Goal: Use online tool/utility: Utilize a website feature to perform a specific function

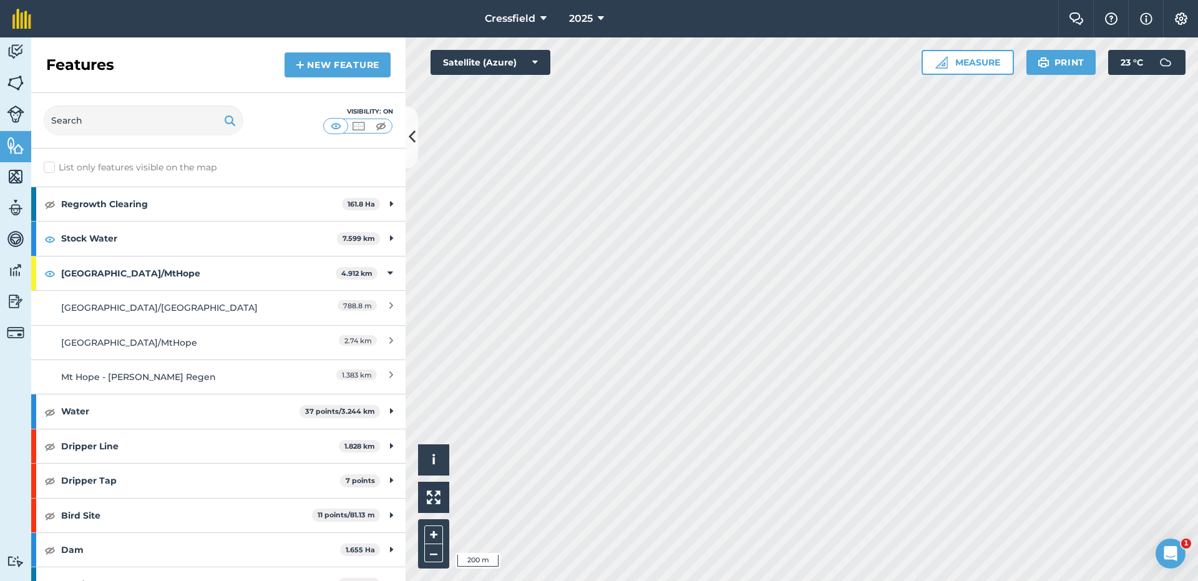
scroll to position [1230, 0]
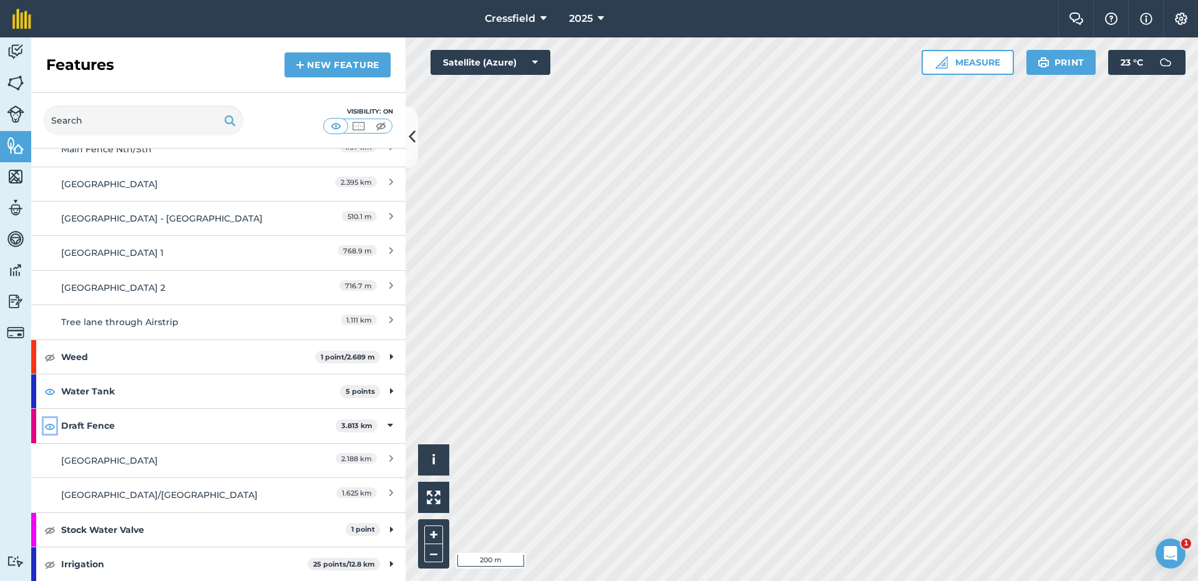
click at [50, 425] on img at bounding box center [49, 426] width 11 height 15
click at [49, 392] on img at bounding box center [49, 391] width 11 height 15
click at [387, 421] on icon at bounding box center [390, 426] width 6 height 14
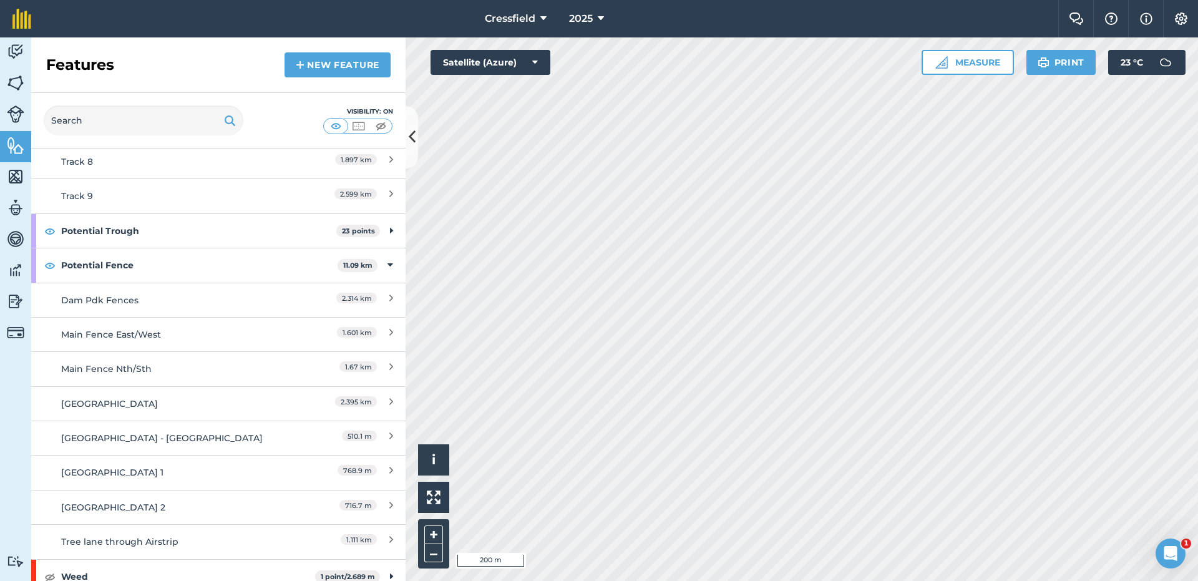
scroll to position [849, 0]
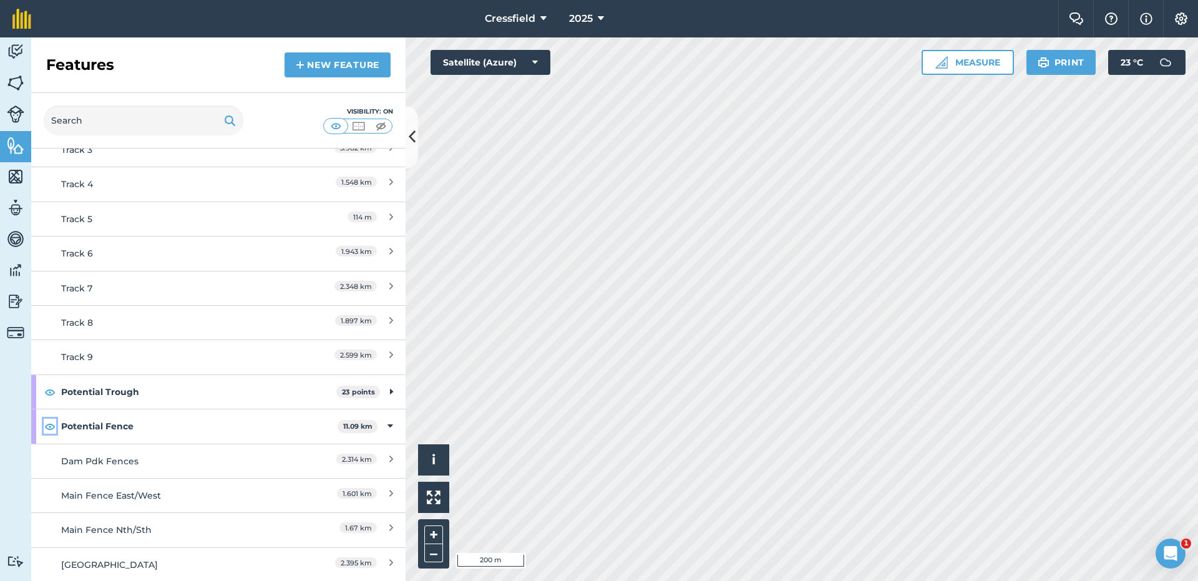
click at [54, 425] on img at bounding box center [49, 426] width 11 height 15
click at [49, 392] on img at bounding box center [49, 391] width 11 height 15
click at [390, 387] on icon at bounding box center [391, 392] width 3 height 14
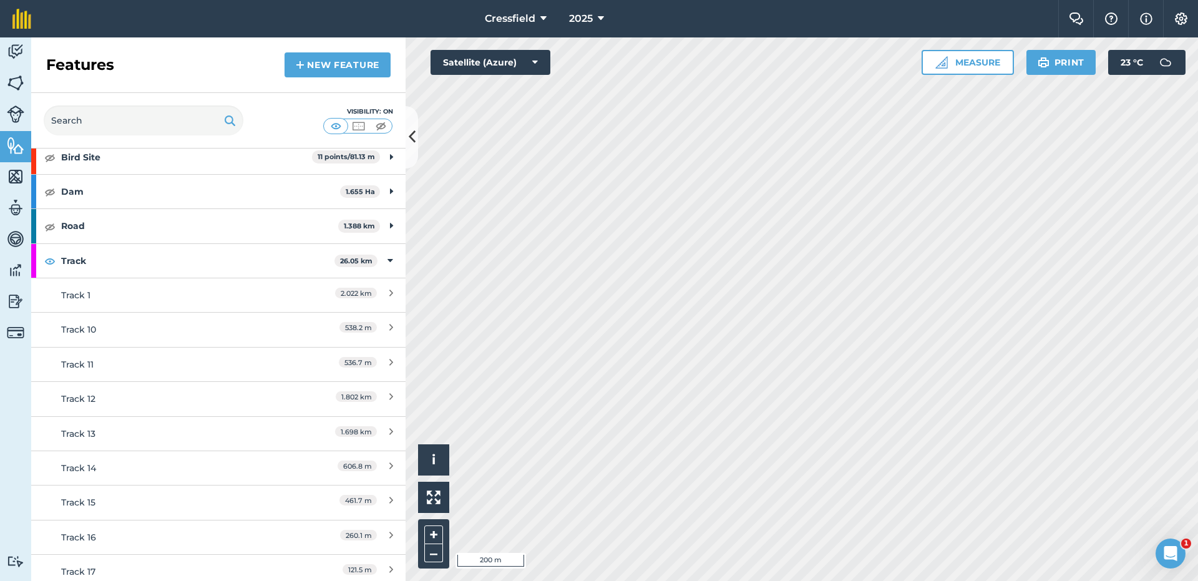
scroll to position [350, 0]
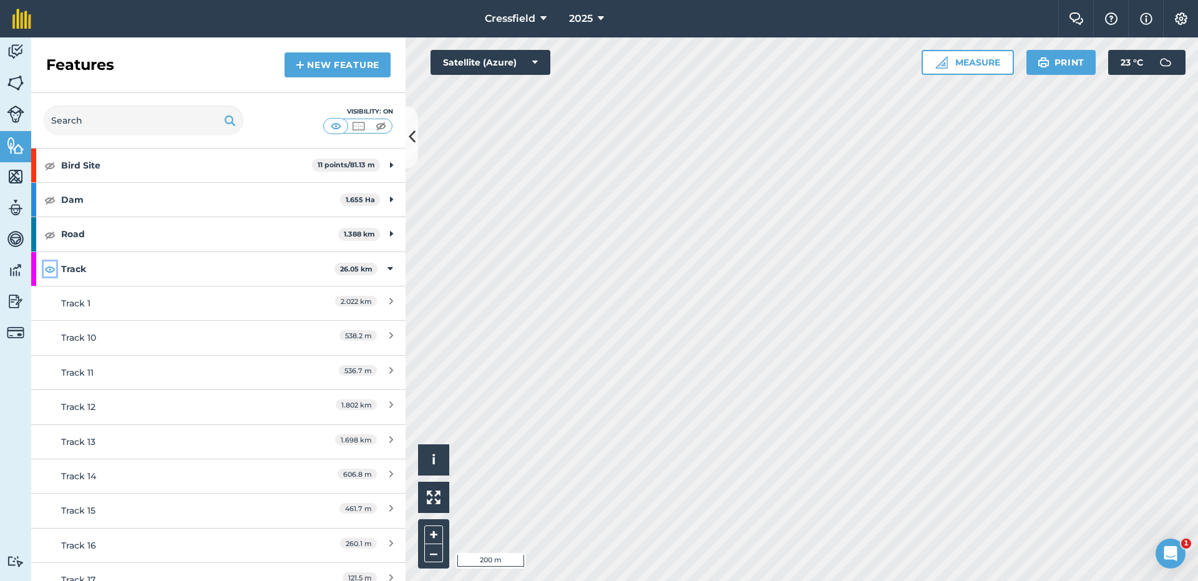
click at [50, 270] on img at bounding box center [49, 268] width 11 height 15
click at [387, 263] on icon at bounding box center [390, 269] width 6 height 14
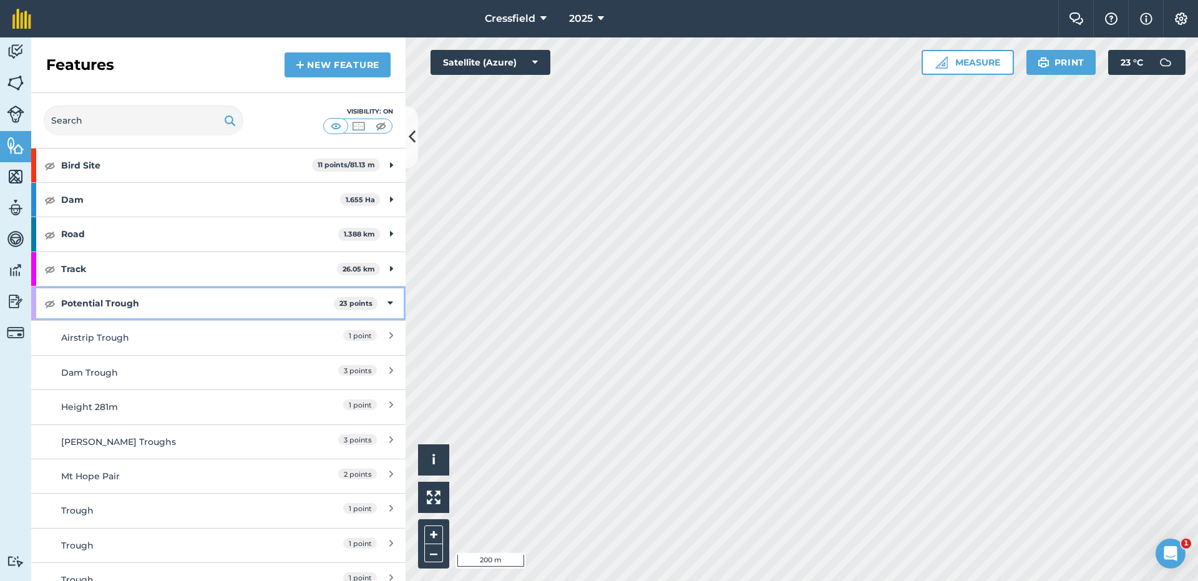
click at [387, 298] on icon at bounding box center [390, 303] width 6 height 14
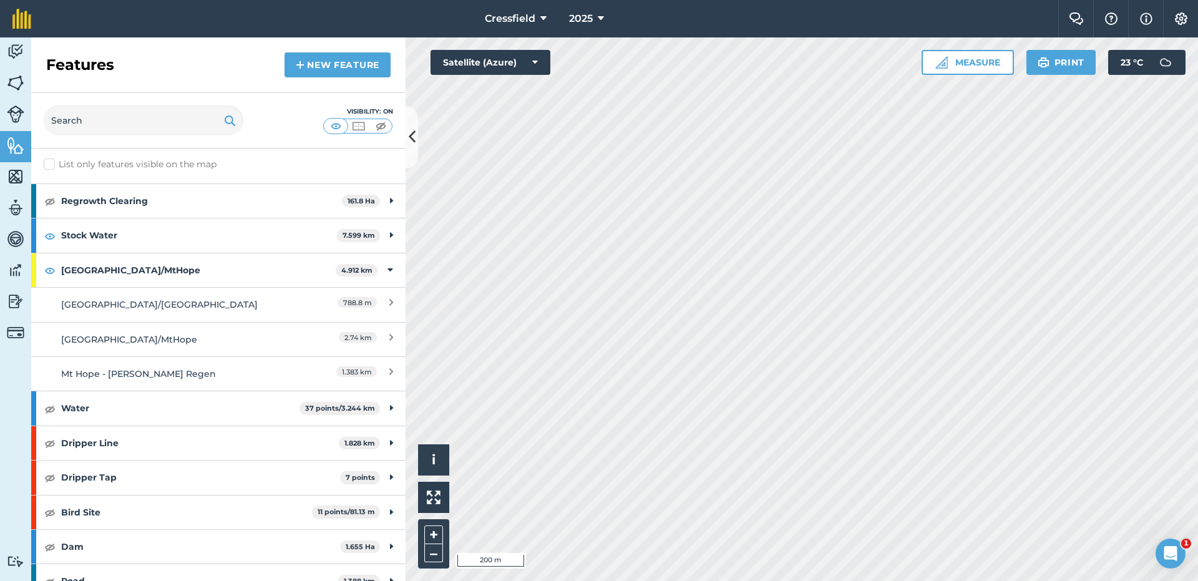
scroll to position [0, 0]
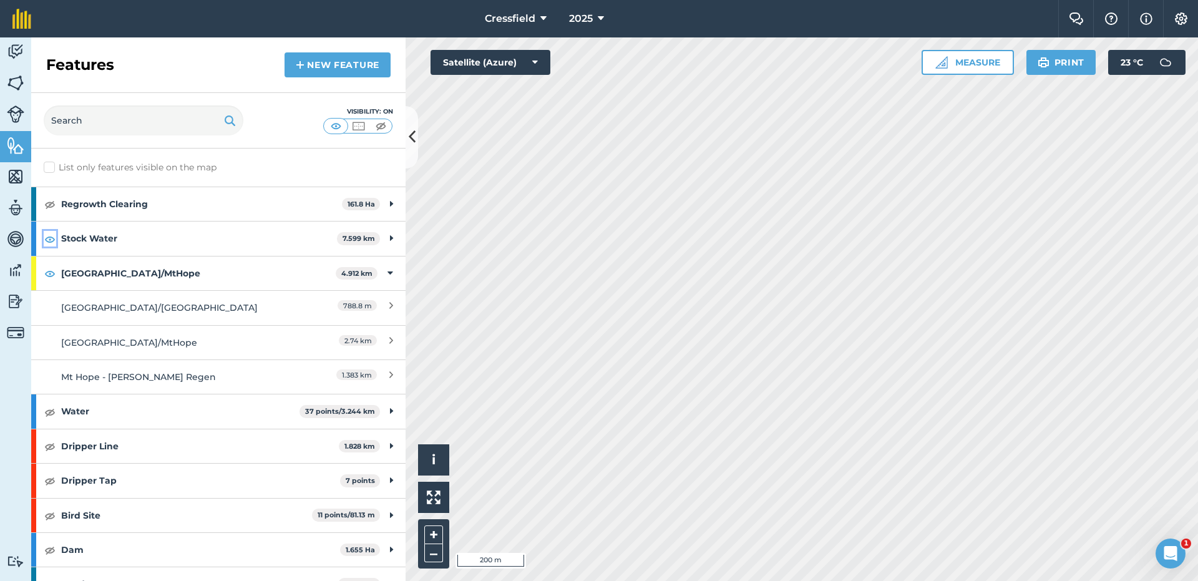
click at [54, 240] on img at bounding box center [49, 238] width 11 height 15
click at [975, 59] on button "Measure" at bounding box center [967, 62] width 92 height 25
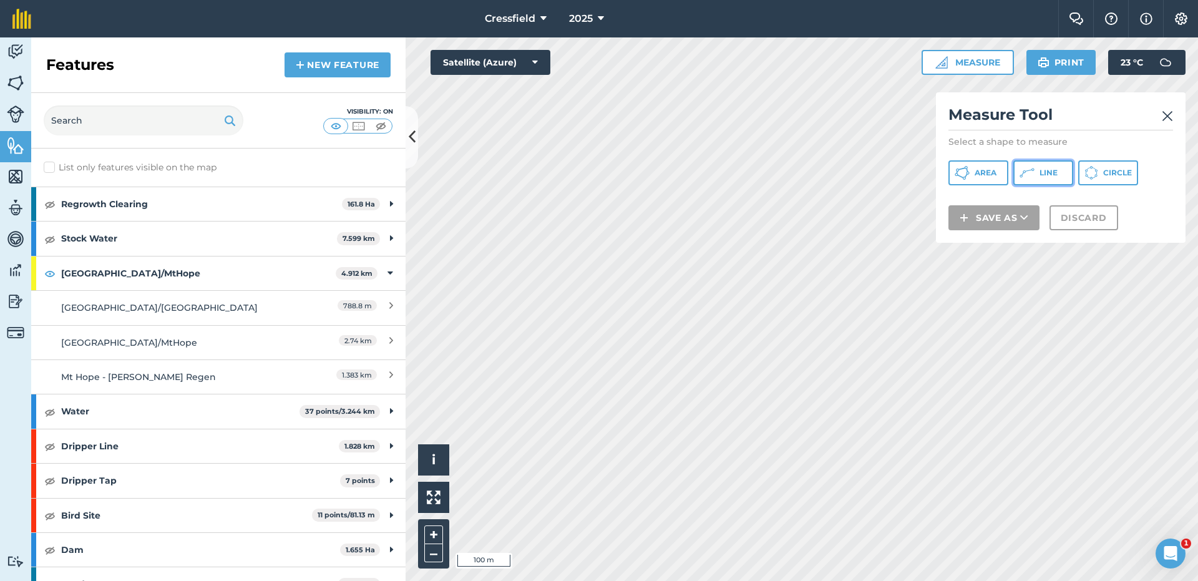
click at [1029, 175] on icon at bounding box center [1026, 172] width 15 height 15
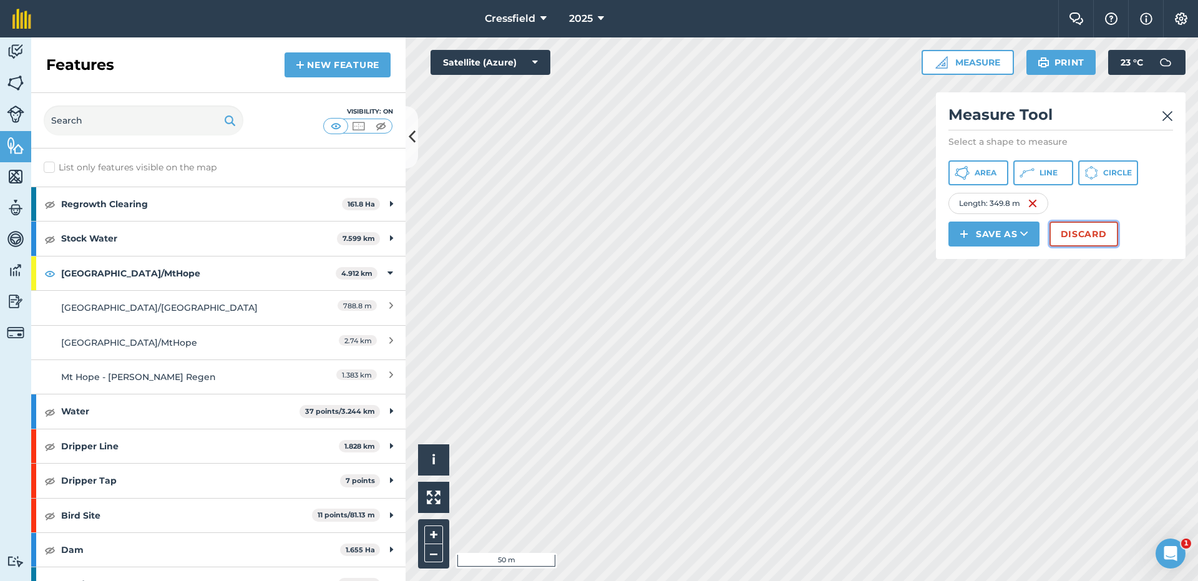
click at [1085, 232] on button "Discard" at bounding box center [1083, 233] width 69 height 25
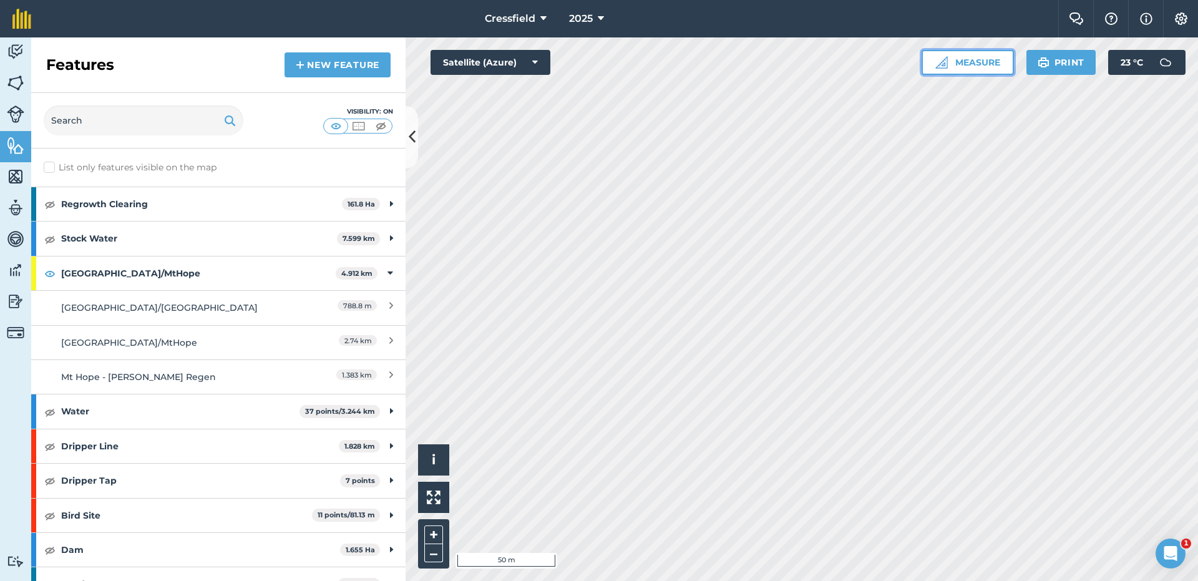
click at [981, 62] on button "Measure" at bounding box center [967, 62] width 92 height 25
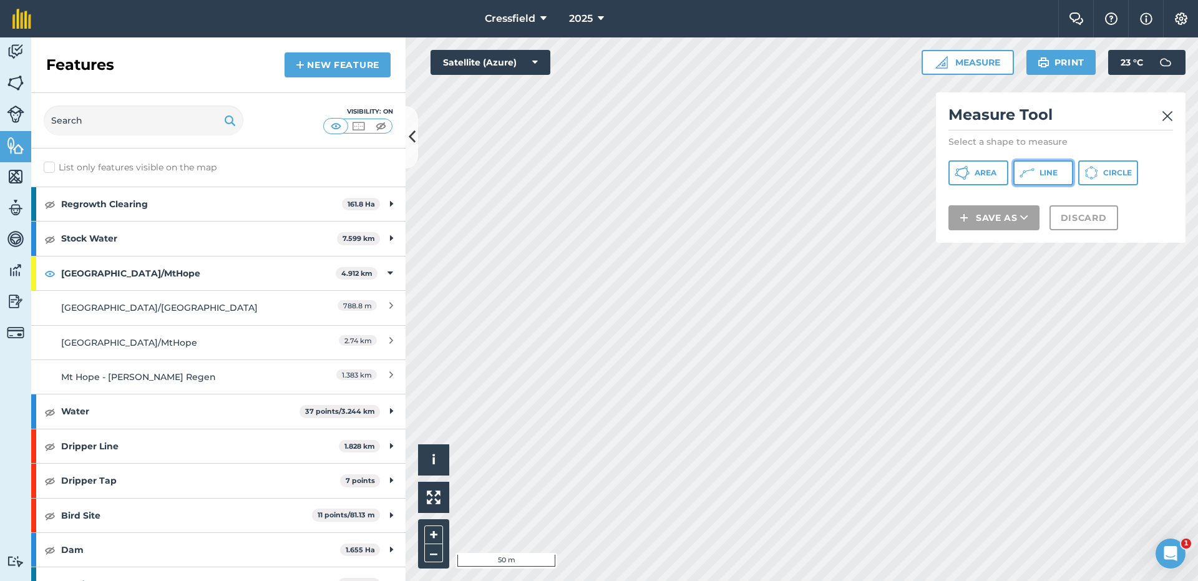
click at [1048, 173] on span "Line" at bounding box center [1048, 173] width 18 height 10
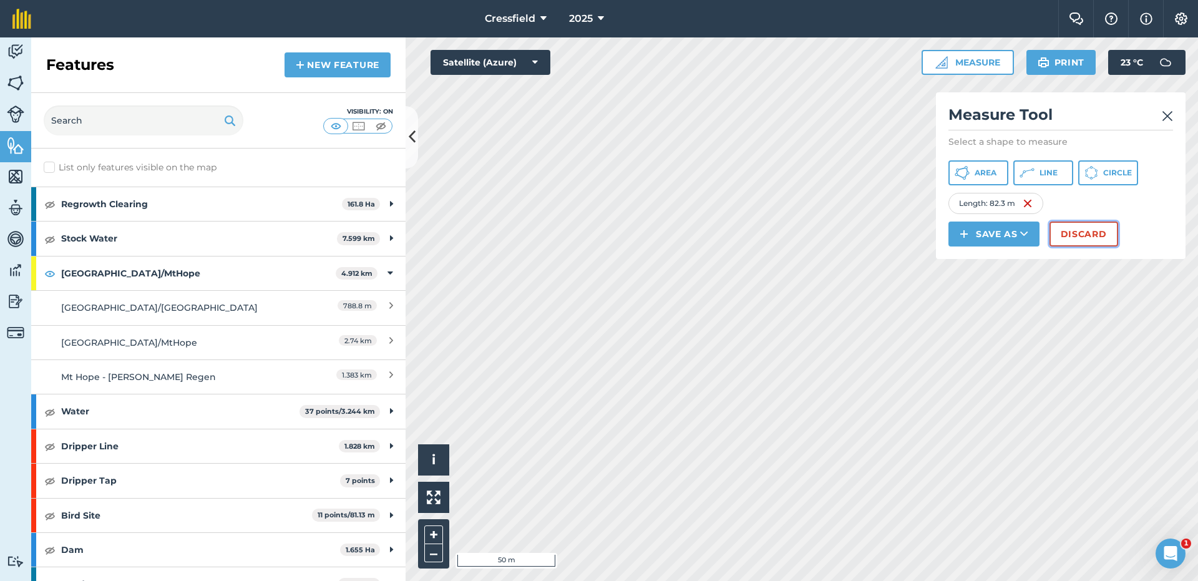
click at [1086, 240] on button "Discard" at bounding box center [1083, 233] width 69 height 25
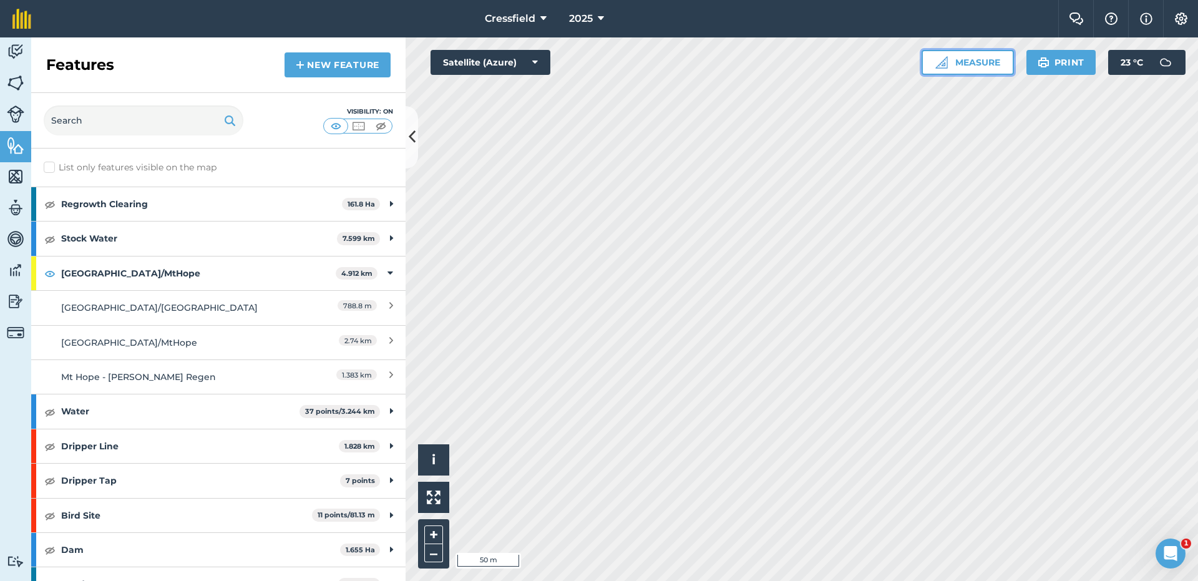
click at [980, 70] on button "Measure" at bounding box center [967, 62] width 92 height 25
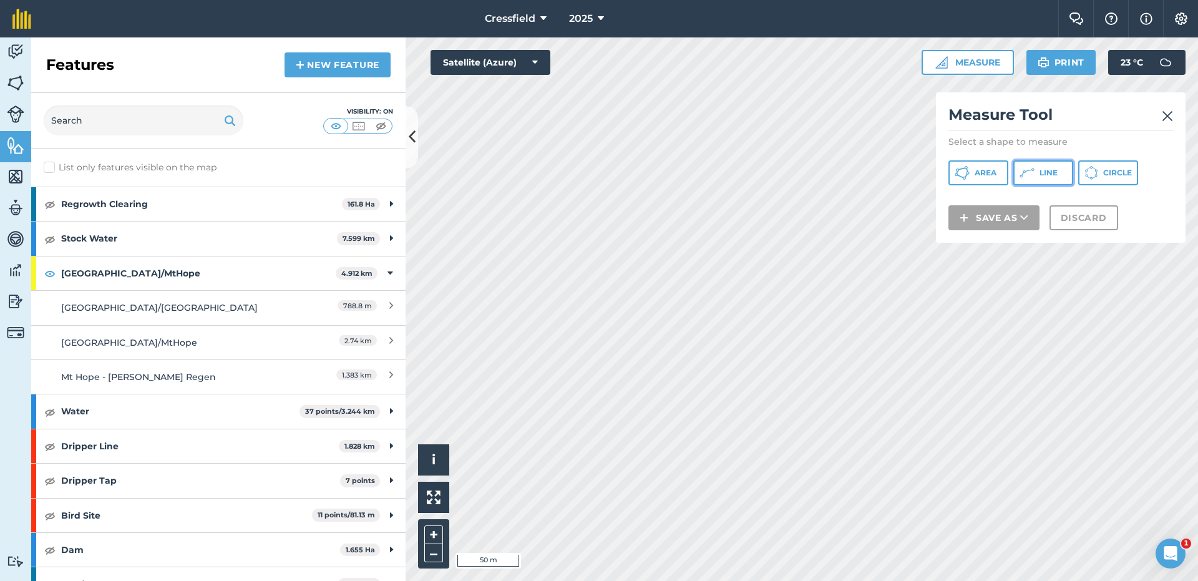
click at [1043, 171] on span "Line" at bounding box center [1048, 173] width 18 height 10
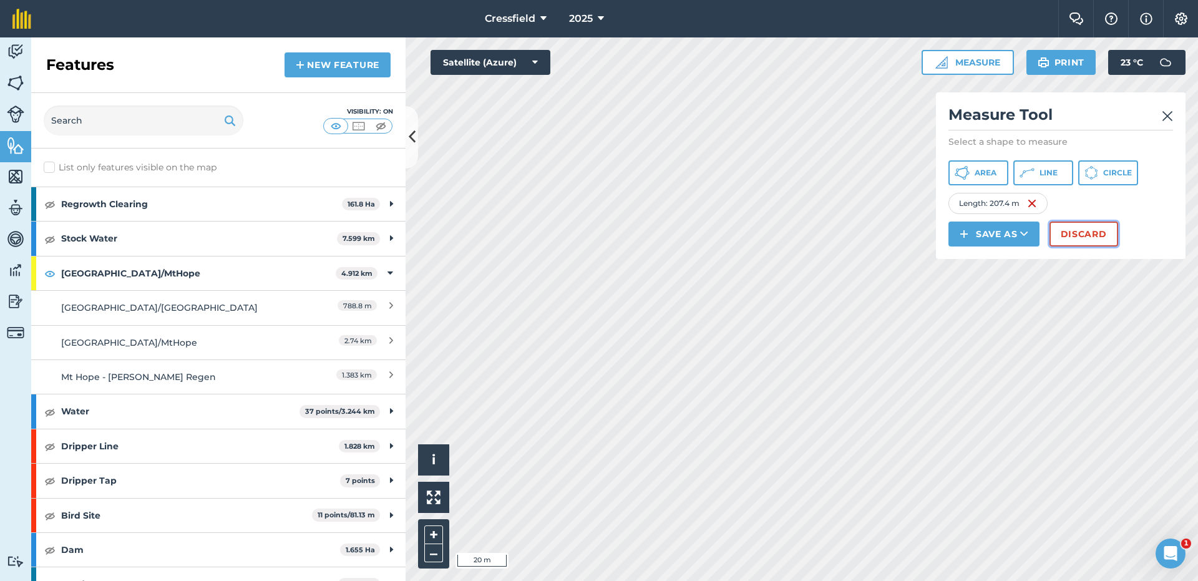
click at [1066, 235] on button "Discard" at bounding box center [1083, 233] width 69 height 25
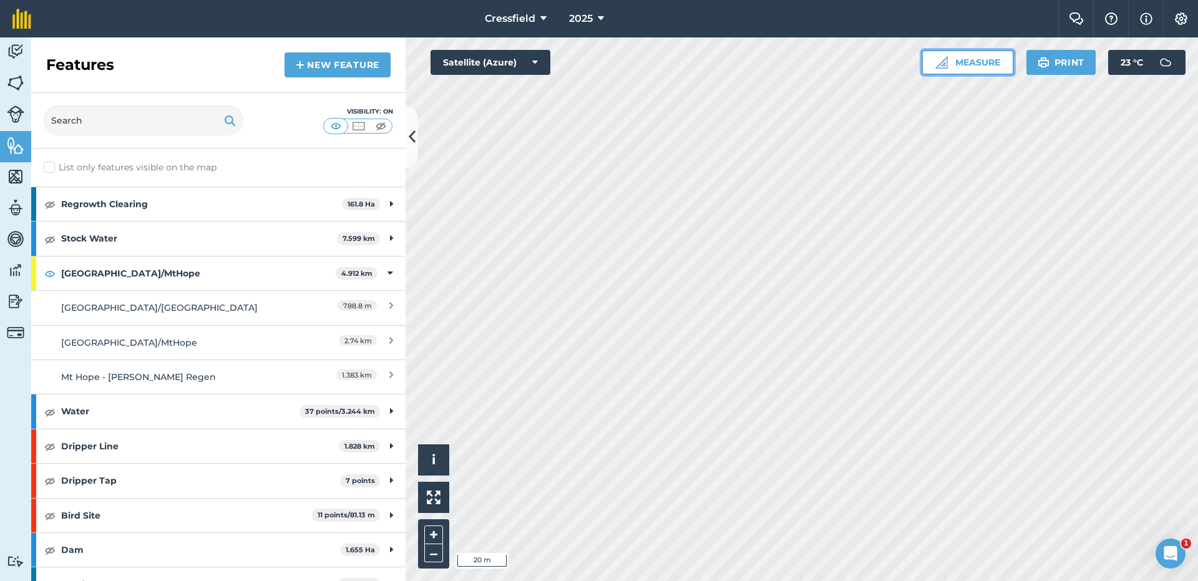
click at [973, 63] on button "Measure" at bounding box center [967, 62] width 92 height 25
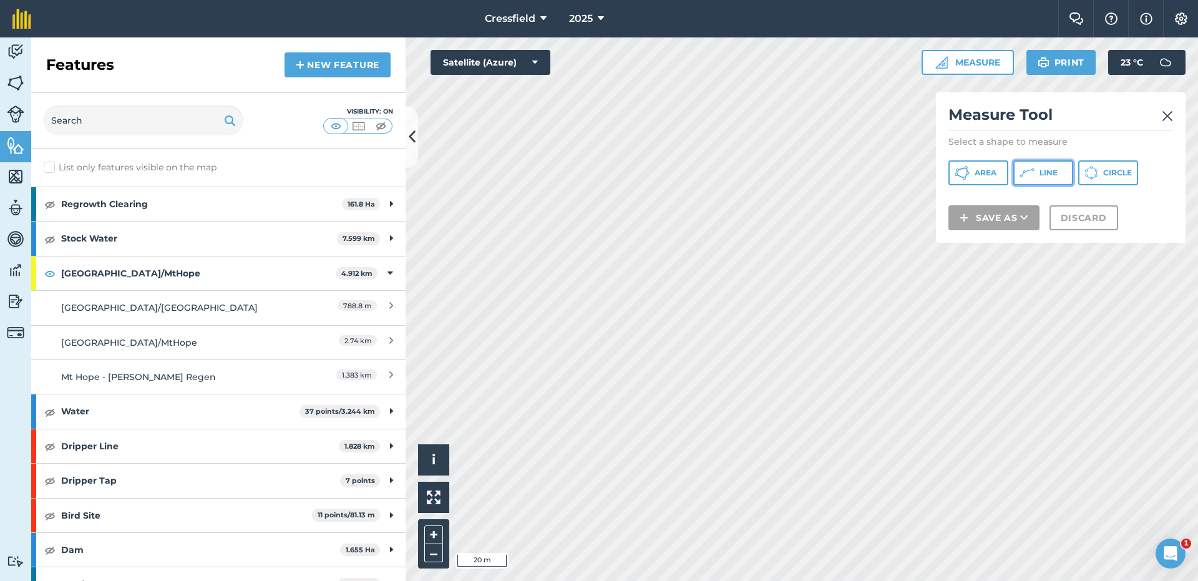
click at [1038, 175] on button "Line" at bounding box center [1043, 172] width 60 height 25
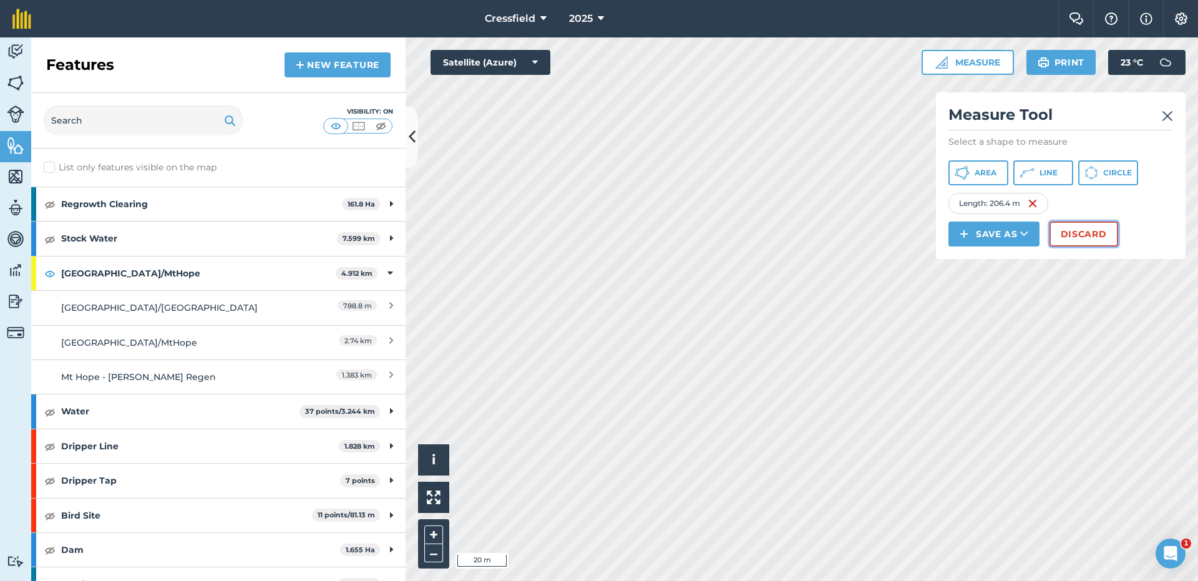
click at [1070, 231] on button "Discard" at bounding box center [1083, 233] width 69 height 25
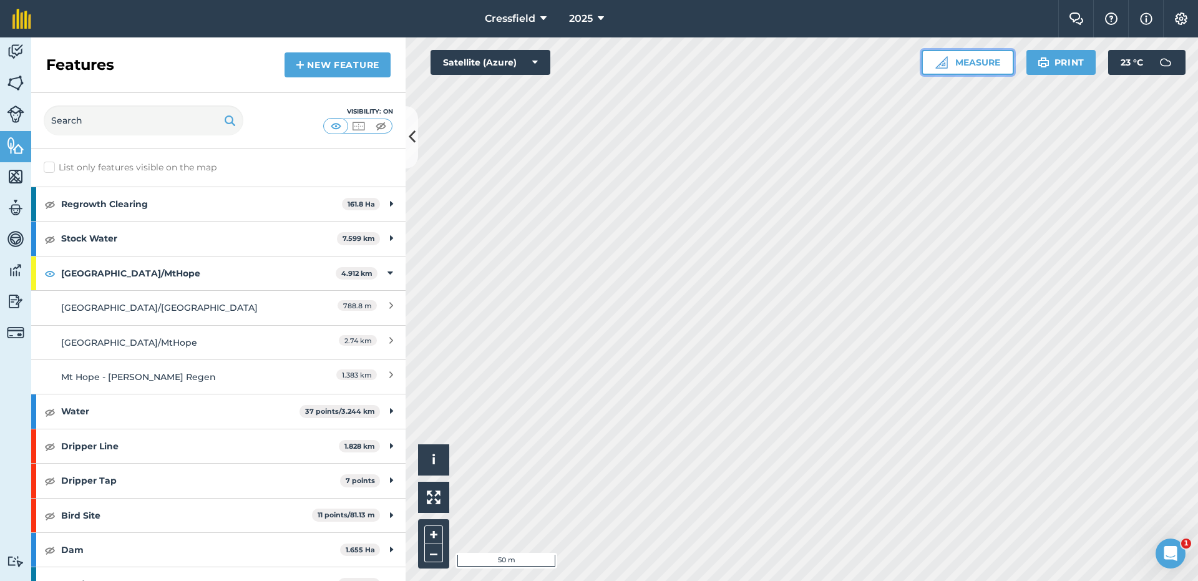
click at [973, 63] on button "Measure" at bounding box center [967, 62] width 92 height 25
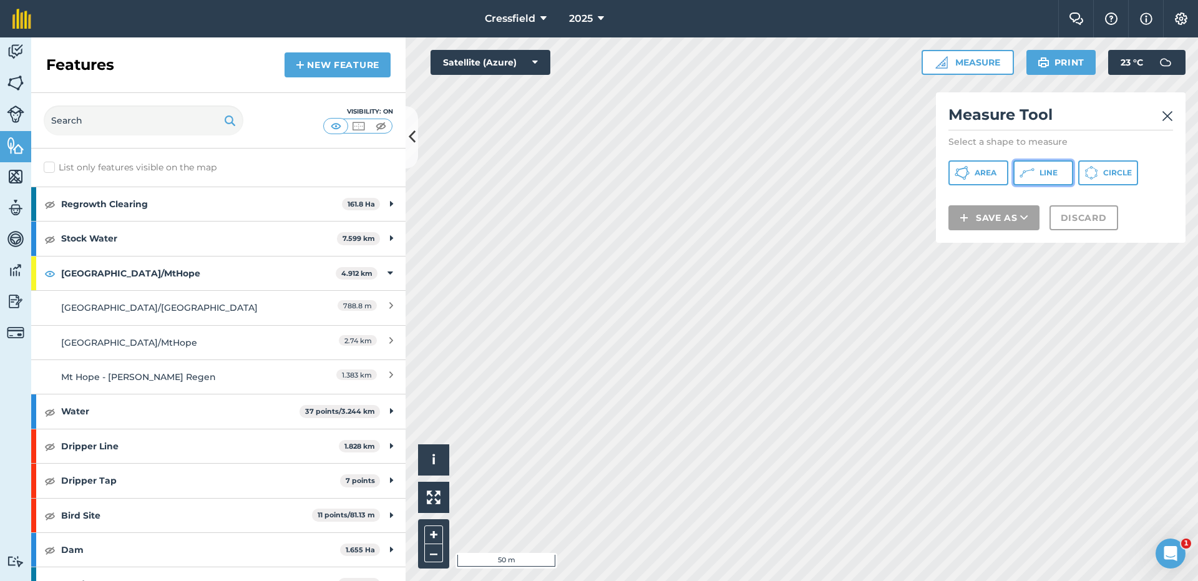
click at [1041, 174] on span "Line" at bounding box center [1048, 173] width 18 height 10
click at [1167, 117] on img at bounding box center [1167, 116] width 11 height 15
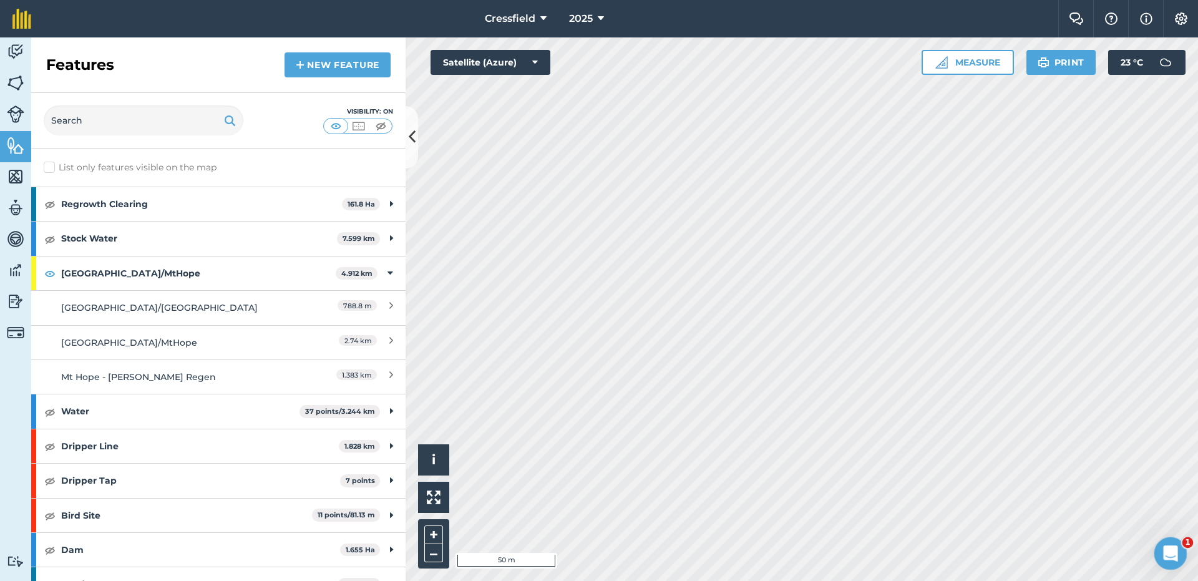
click at [1178, 547] on div "Open Intercom Messenger" at bounding box center [1168, 551] width 41 height 41
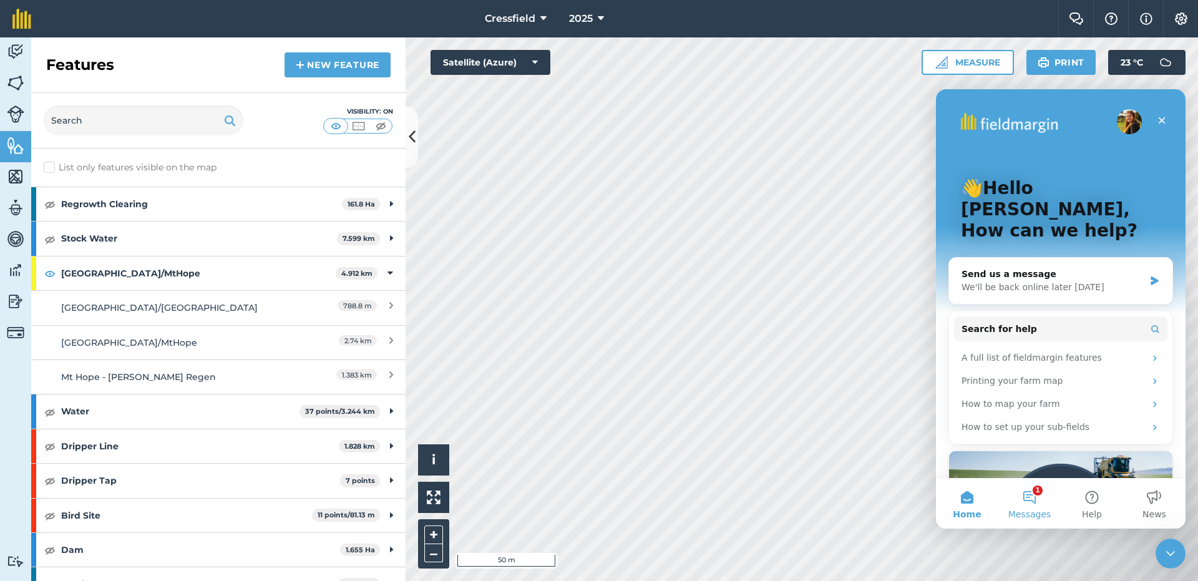
click at [1038, 499] on button "1 Messages" at bounding box center [1029, 504] width 62 height 50
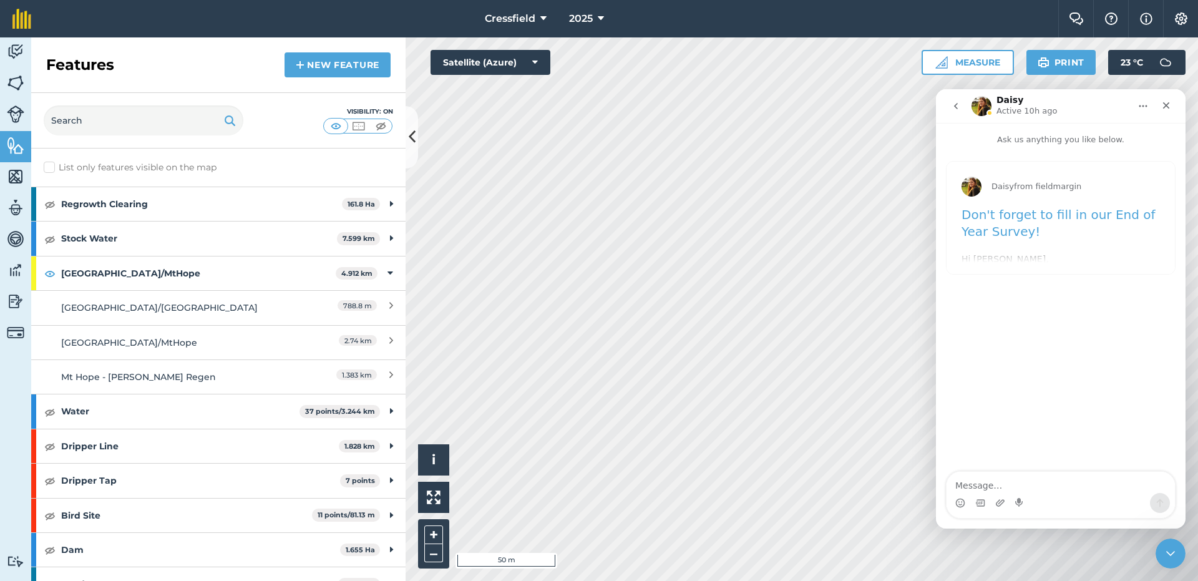
click at [961, 104] on button "go back" at bounding box center [956, 106] width 24 height 24
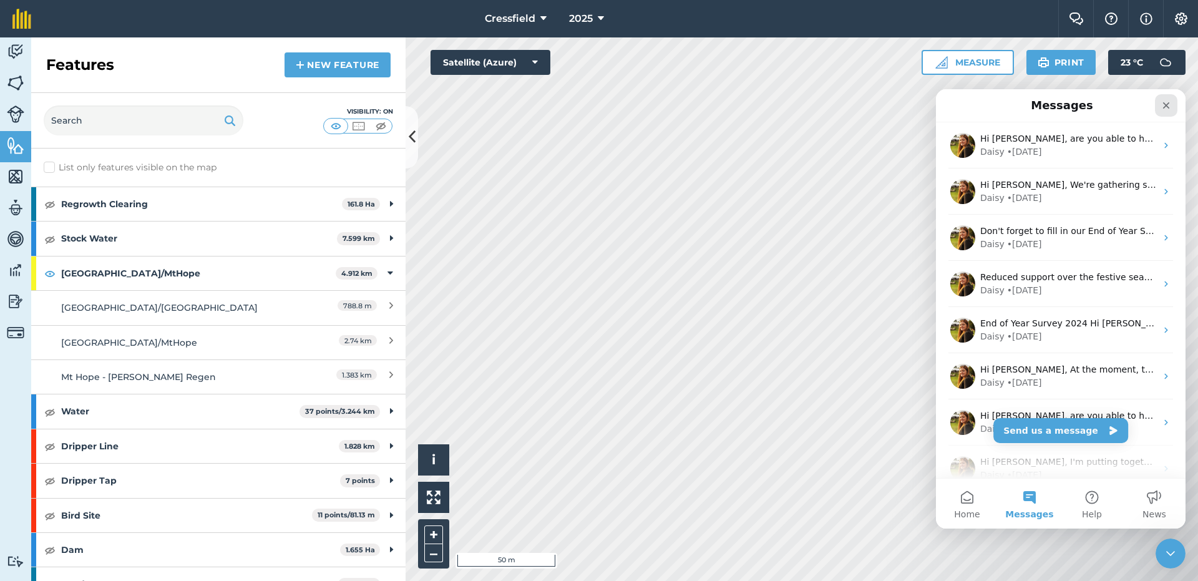
click at [1166, 105] on icon "Close" at bounding box center [1166, 105] width 7 height 7
